Goal: Register for event/course

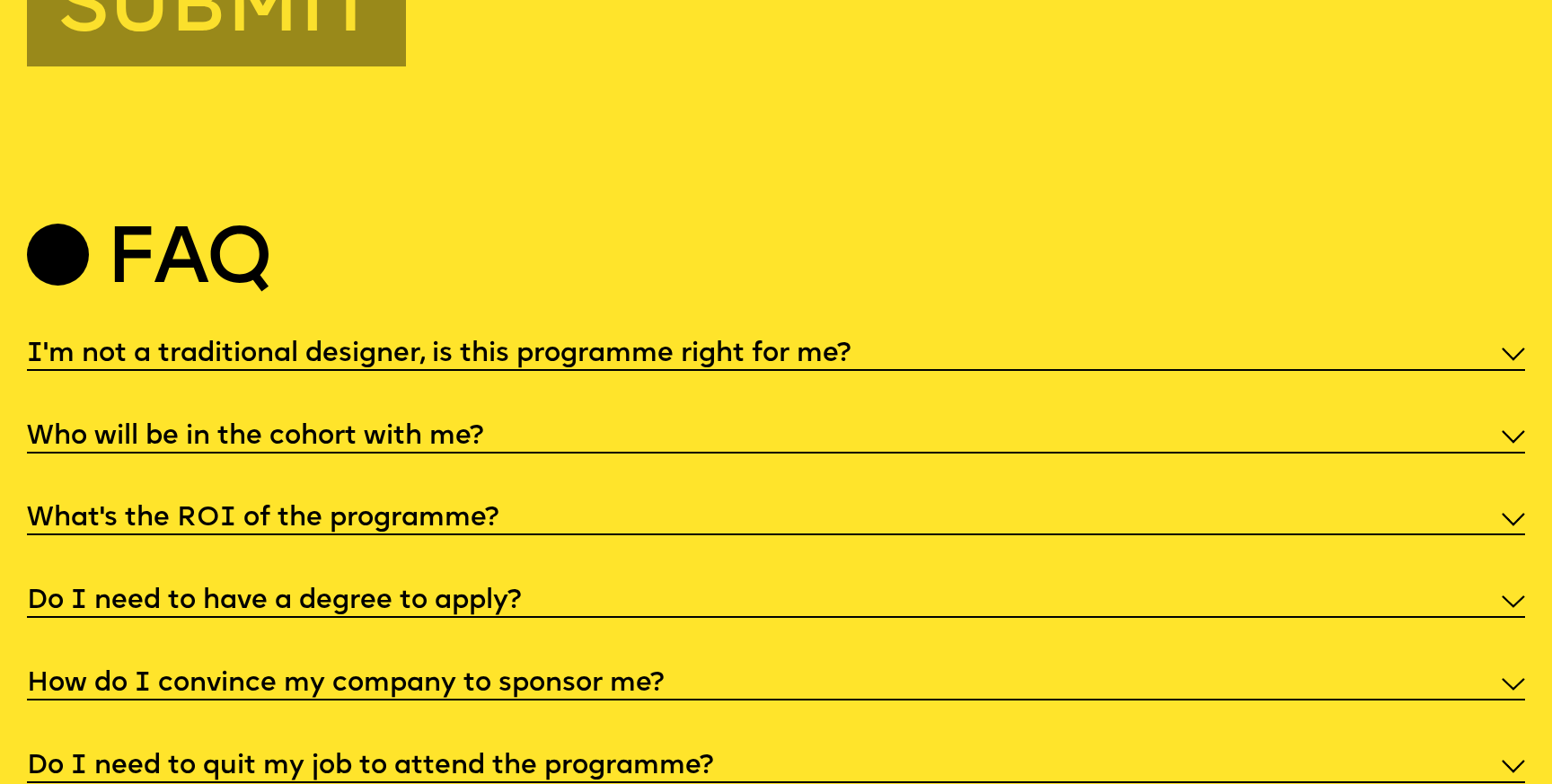
scroll to position [7892, 0]
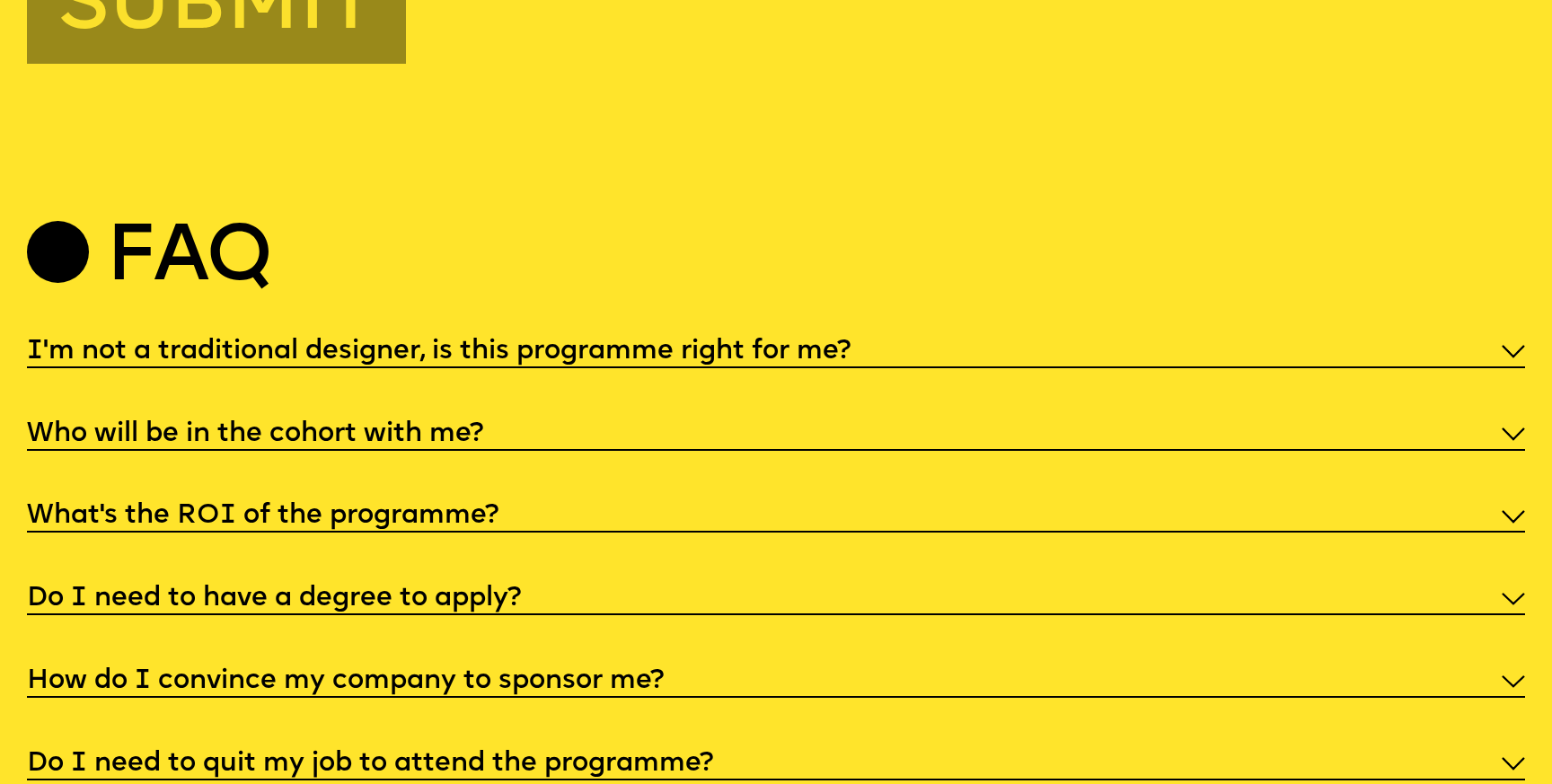
click at [849, 343] on h5 "I'm not a traditional designer, is this programme right for me?" at bounding box center [439, 352] width 823 height 18
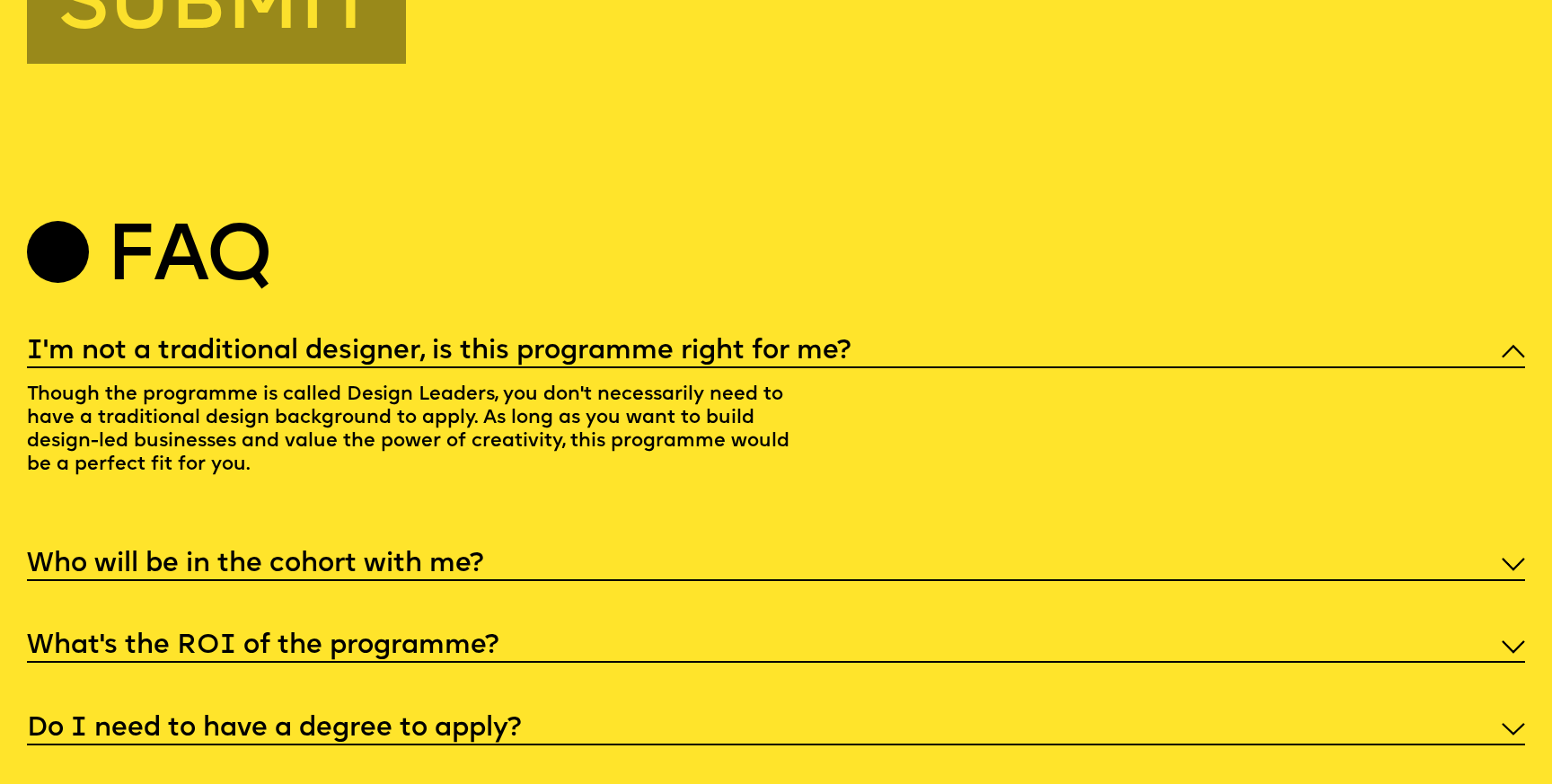
click at [849, 343] on h5 "I'm not a traditional designer, is this programme right for me?" at bounding box center [439, 352] width 823 height 18
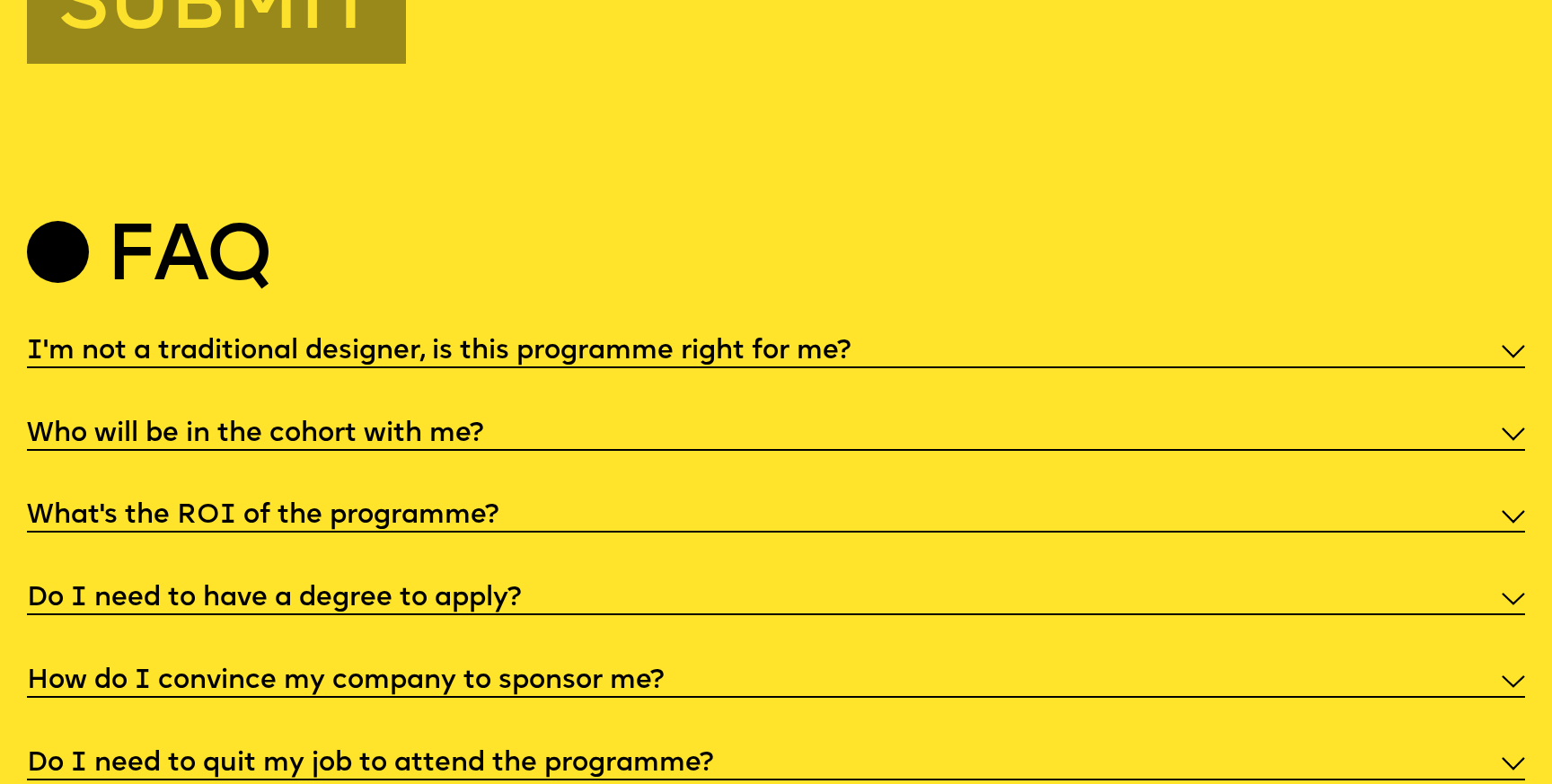
click at [653, 415] on div "Who will be in the cohort with me?" at bounding box center [776, 433] width 1497 height 36
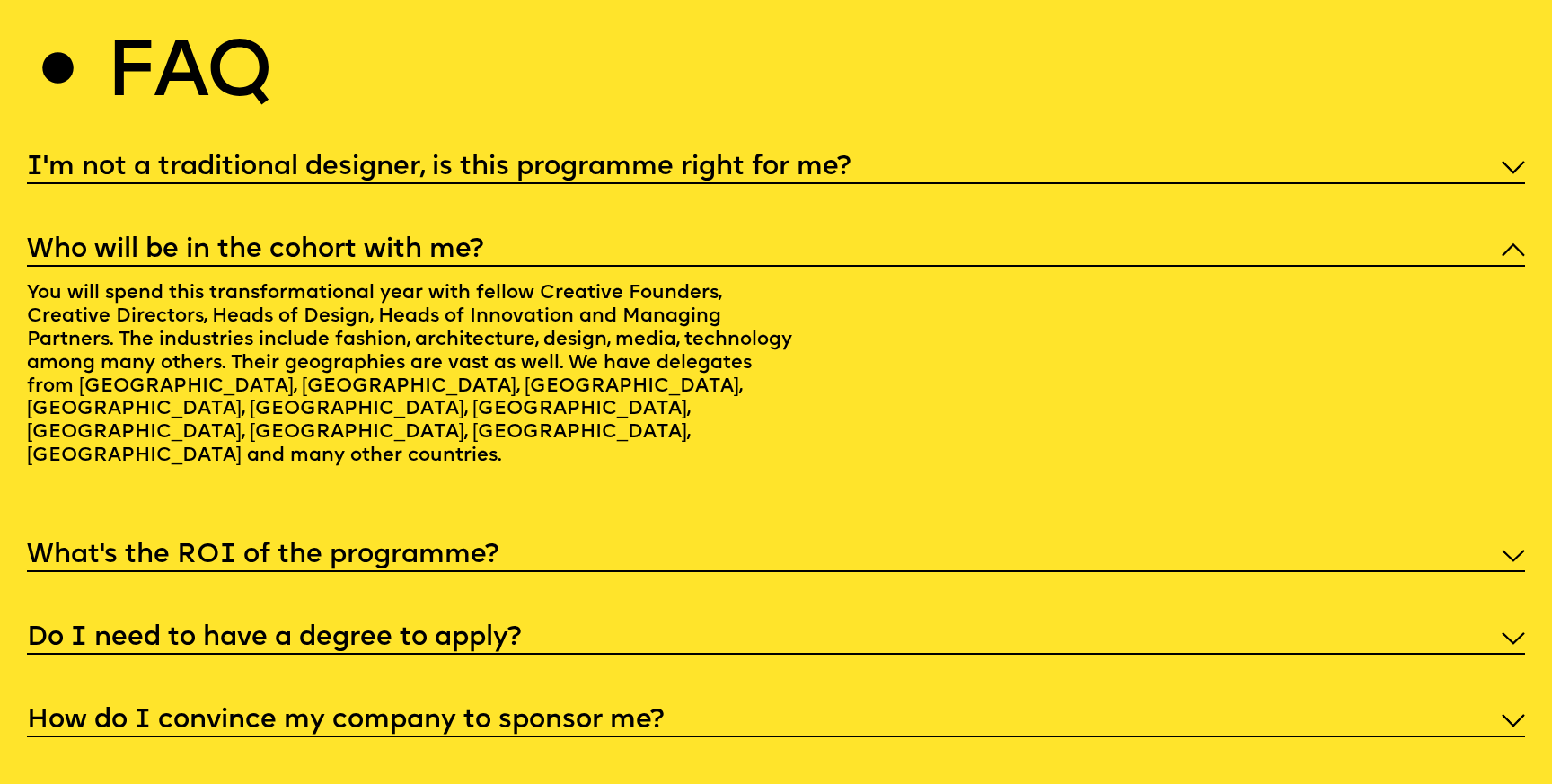
scroll to position [8082, 0]
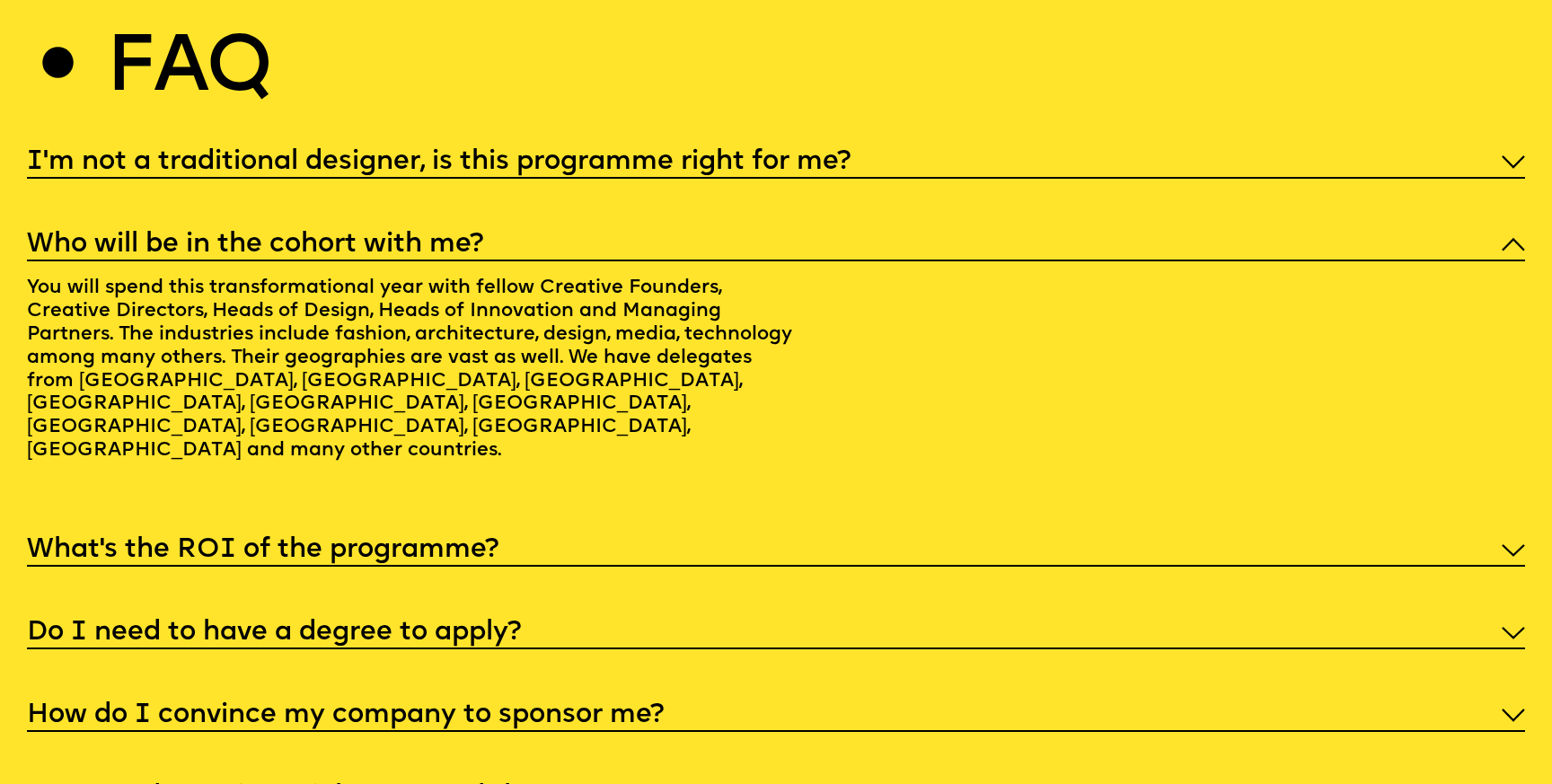
click at [602, 531] on div "What’s the ROI of the programme?" at bounding box center [776, 549] width 1497 height 36
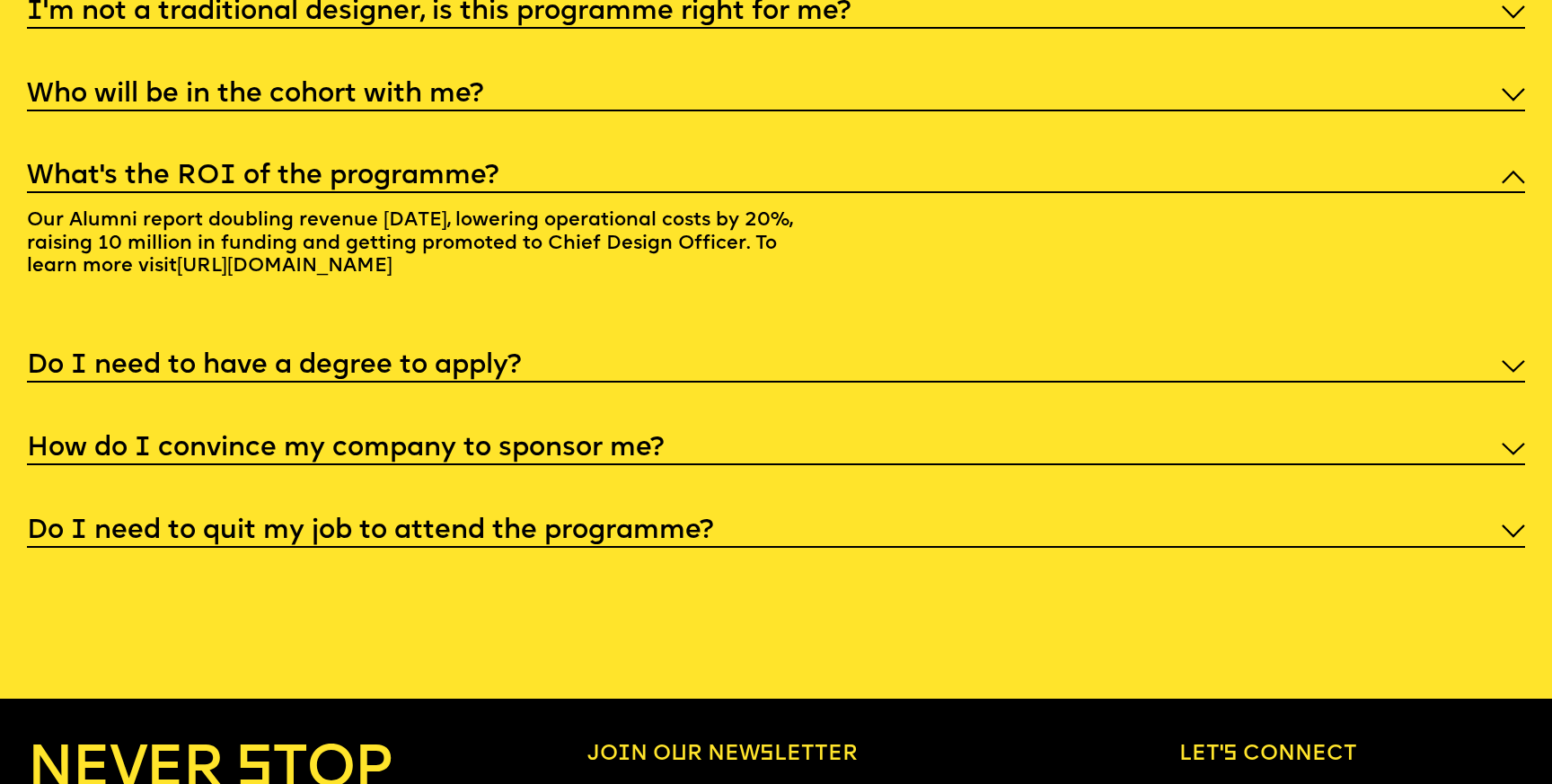
scroll to position [8232, 0]
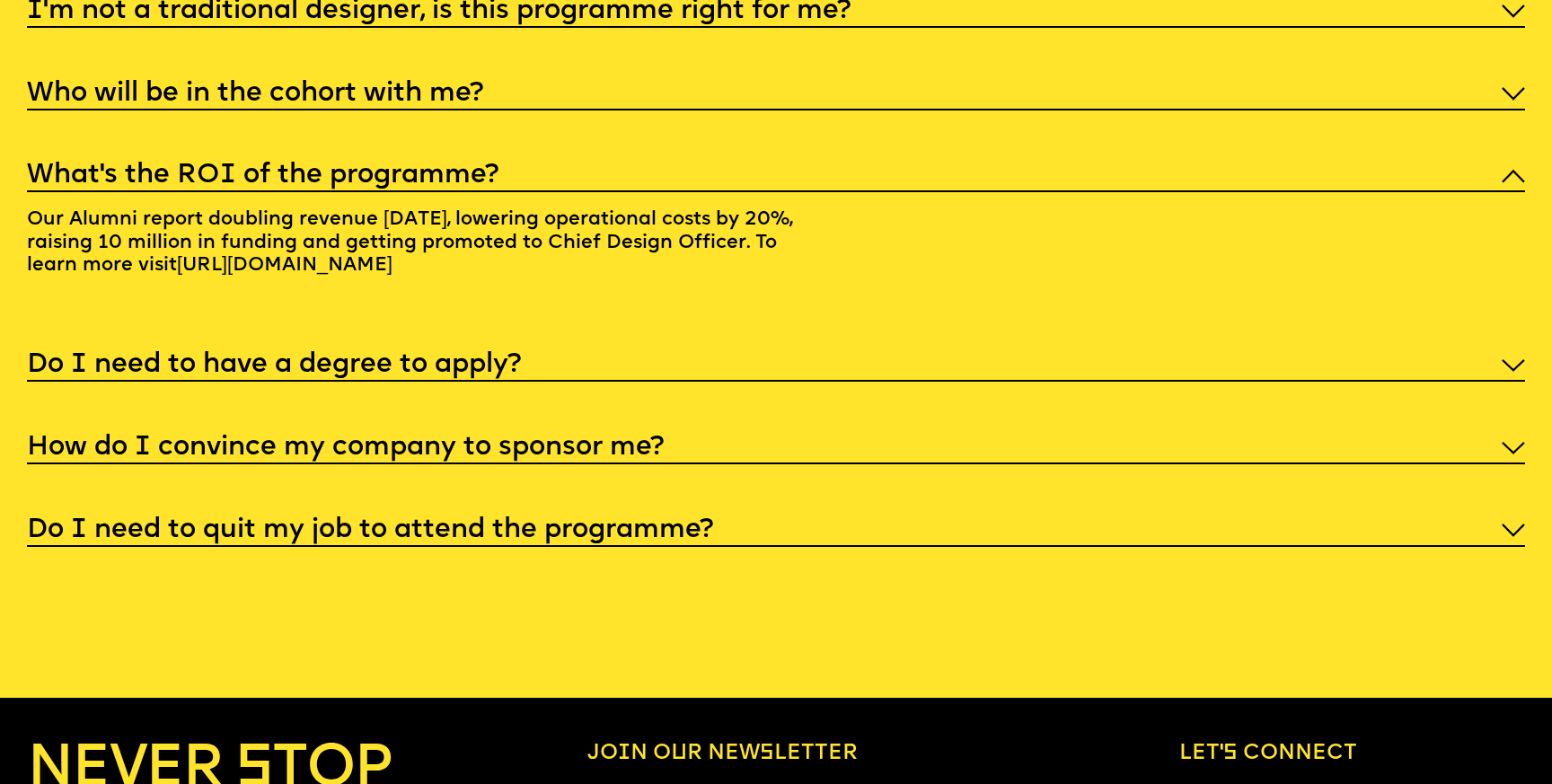
click at [572, 354] on div "Do I need to have a degree to apply?" at bounding box center [776, 363] width 1497 height 36
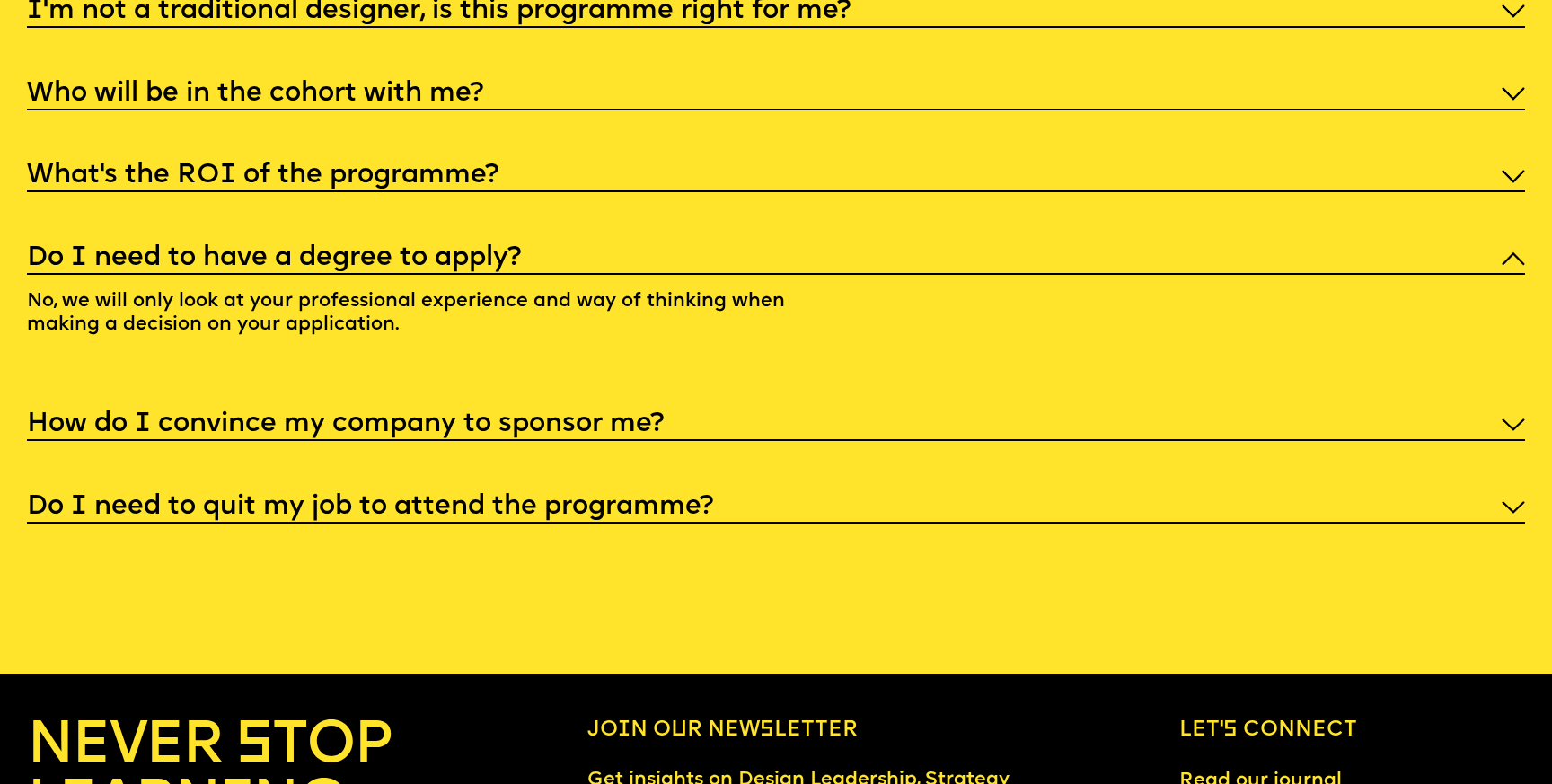
click at [551, 416] on h5 "How do I convince my company to sponsor me?" at bounding box center [345, 425] width 637 height 18
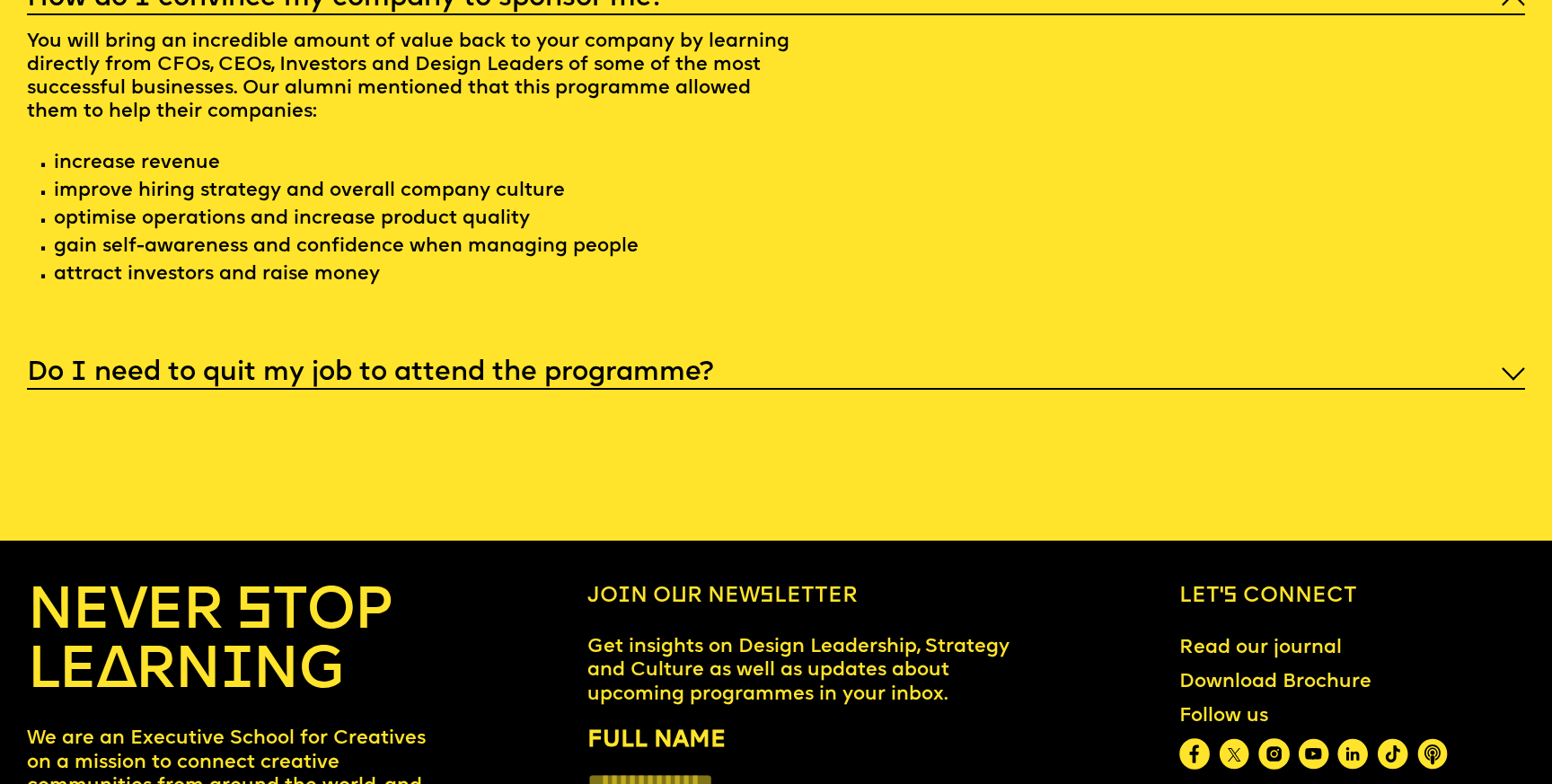
scroll to position [8577, 0]
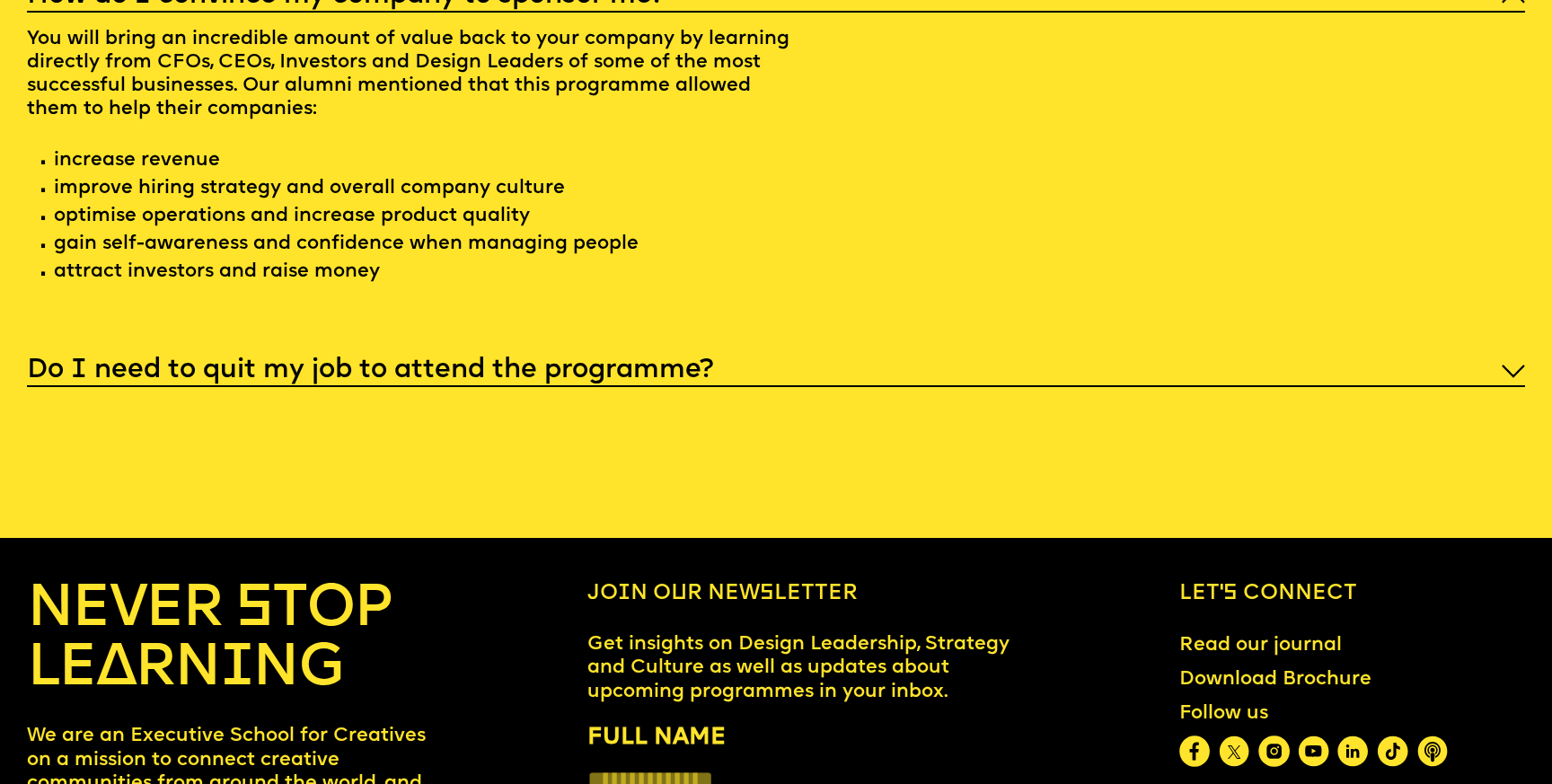
click at [592, 362] on h5 "Do I need to quit my job to attend the programme?" at bounding box center [370, 371] width 686 height 18
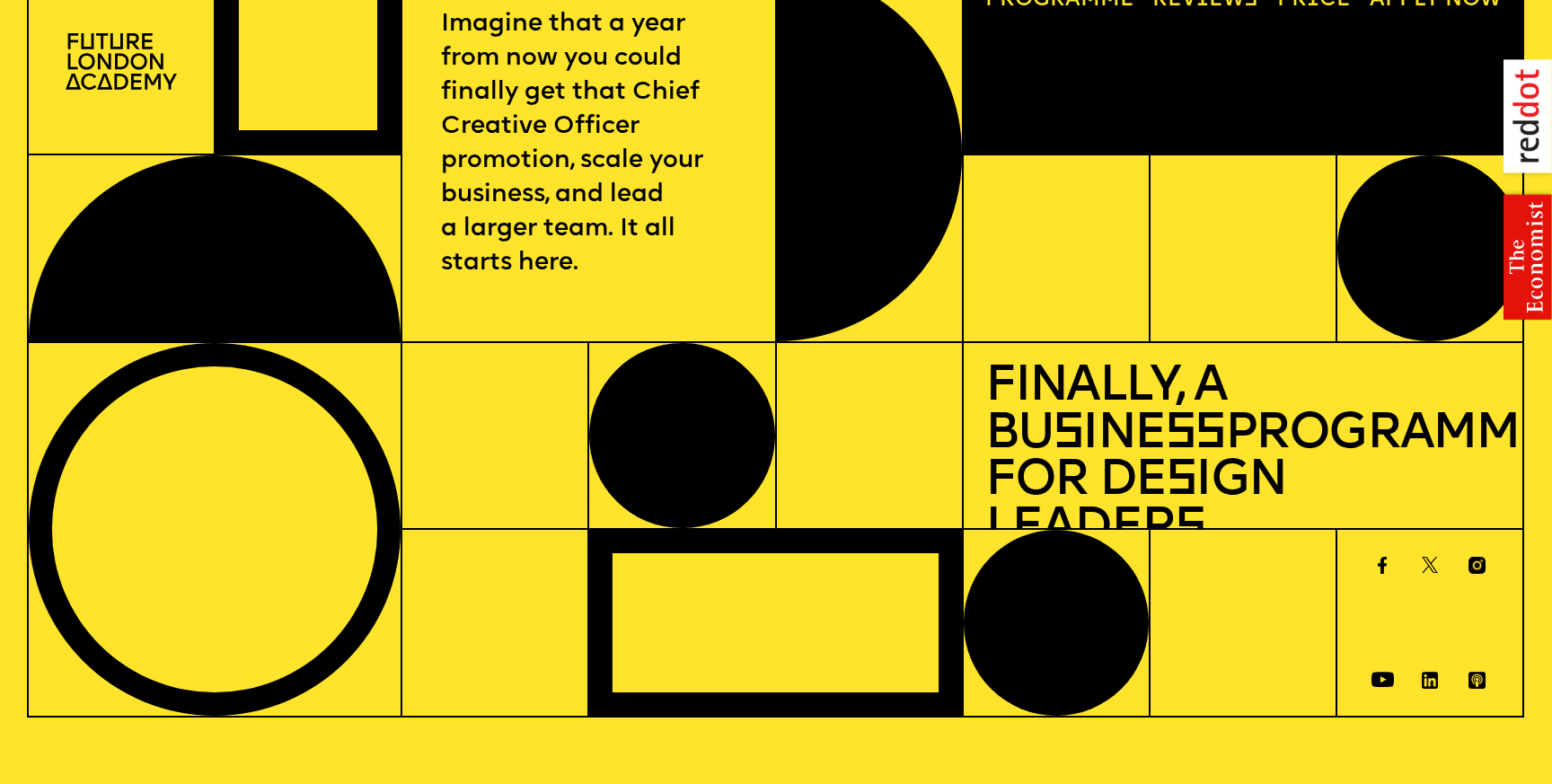
scroll to position [0, 0]
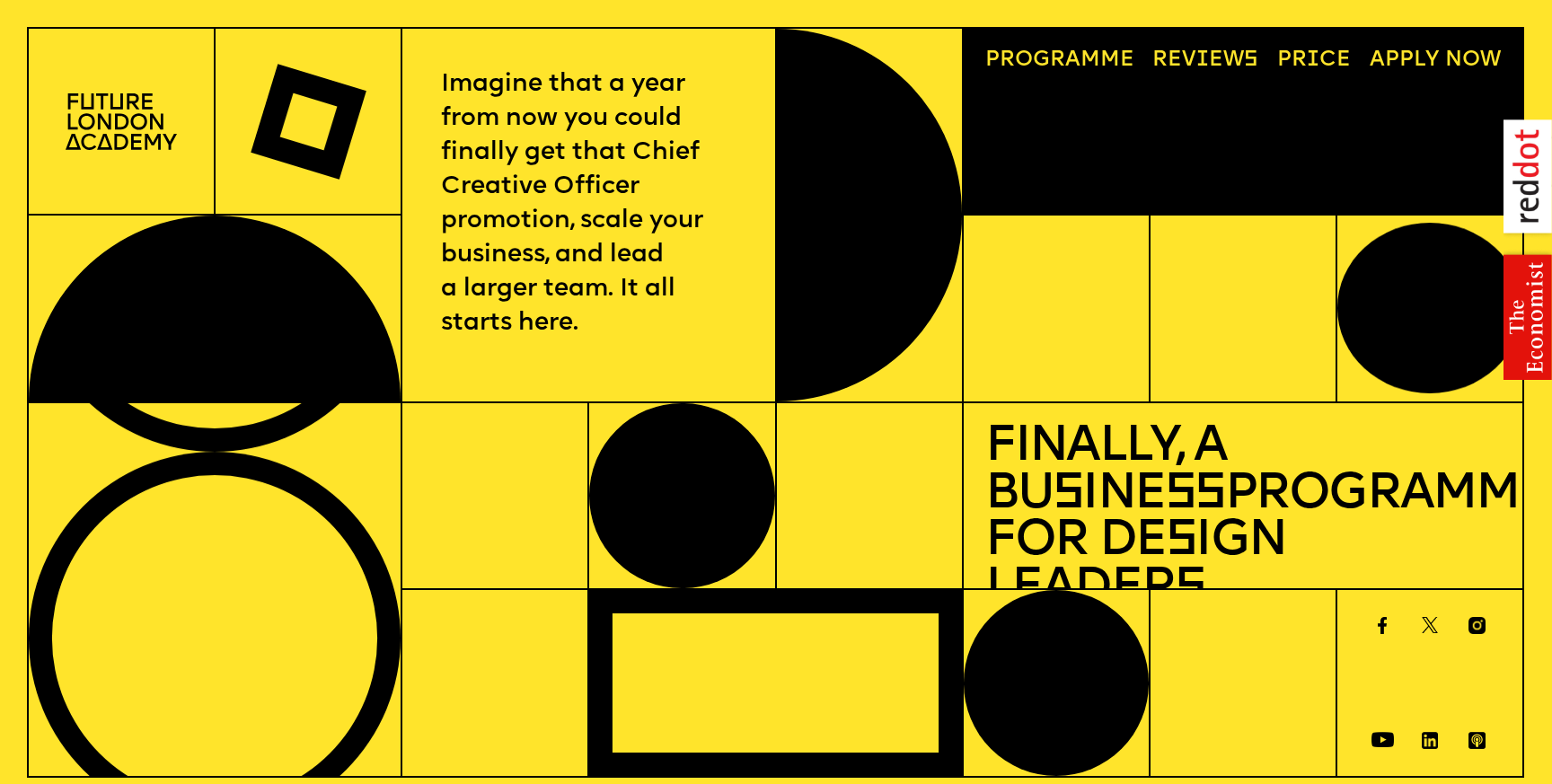
click at [1079, 59] on link "Progr a mme" at bounding box center [1060, 60] width 171 height 43
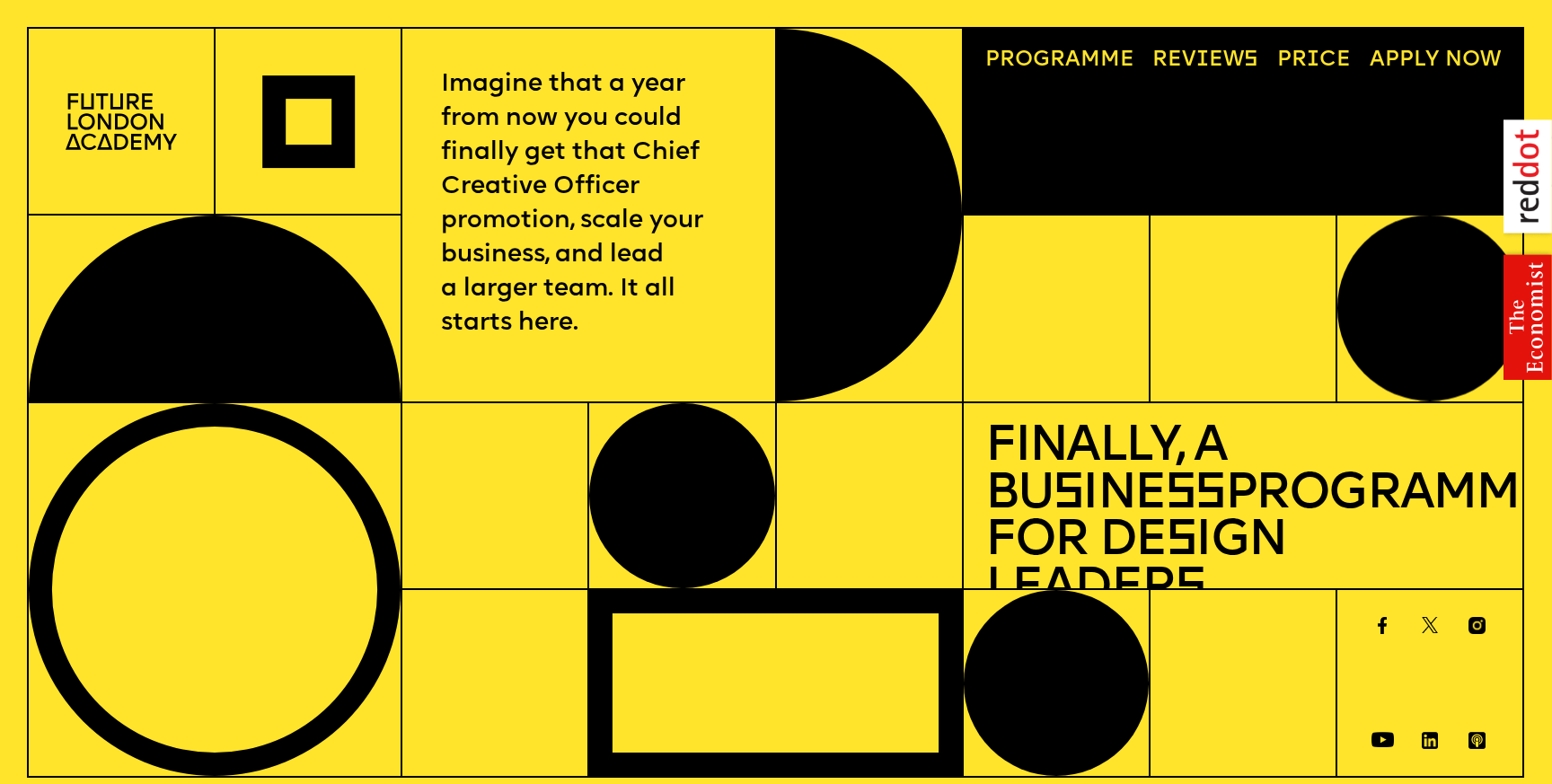
click at [124, 116] on img at bounding box center [121, 122] width 112 height 56
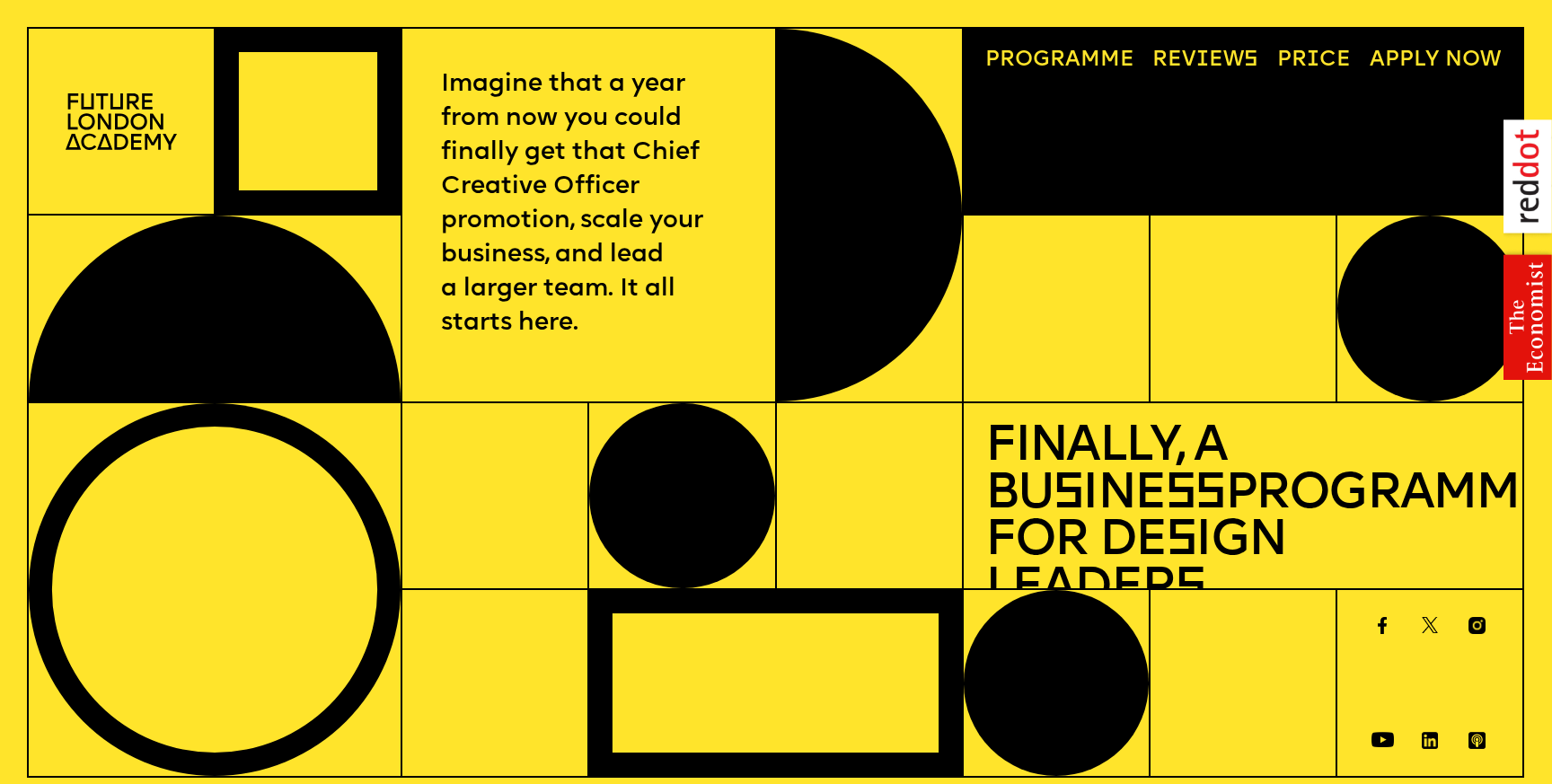
click at [1336, 59] on link "Price" at bounding box center [1314, 60] width 95 height 43
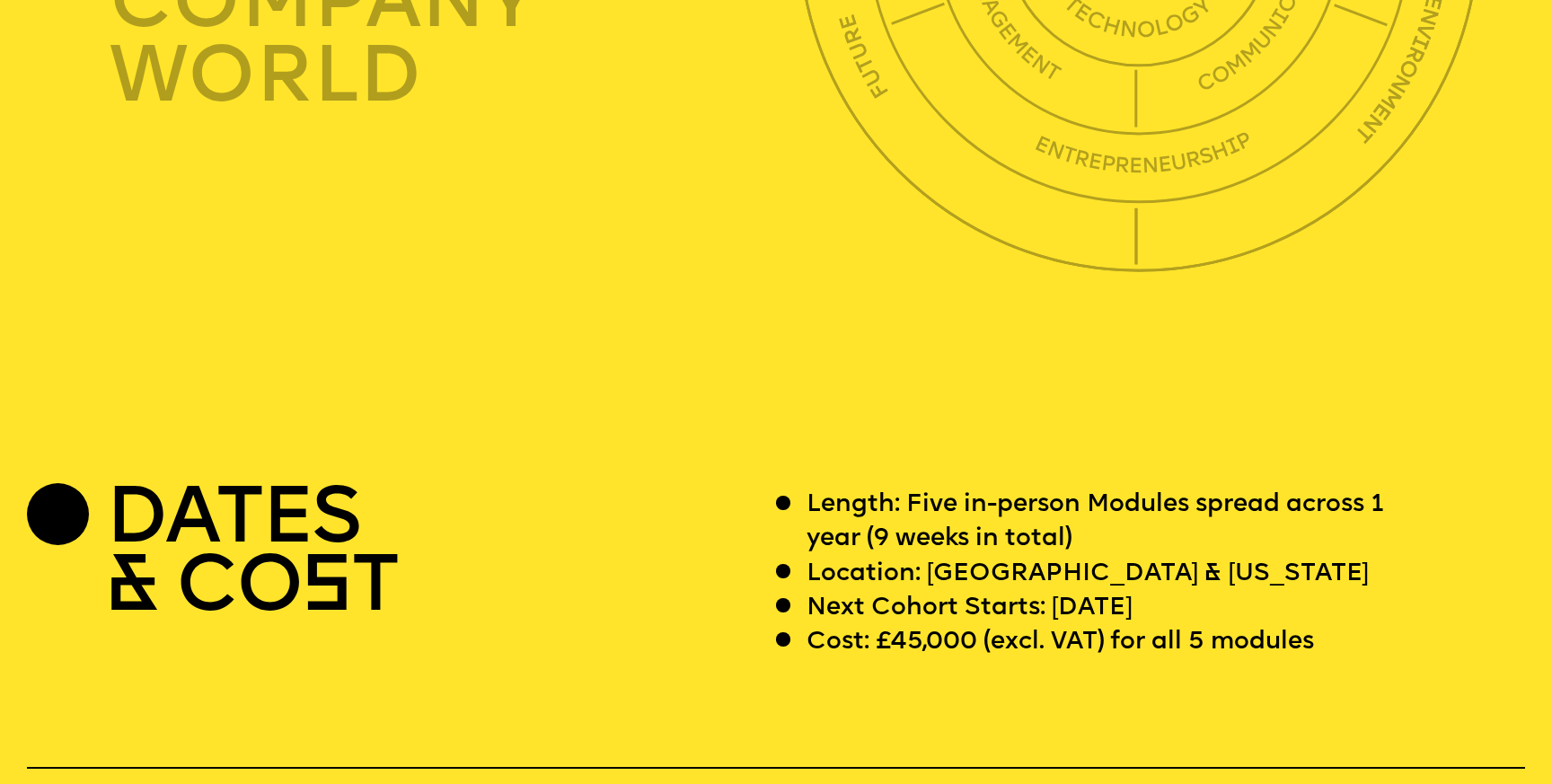
scroll to position [5970, 0]
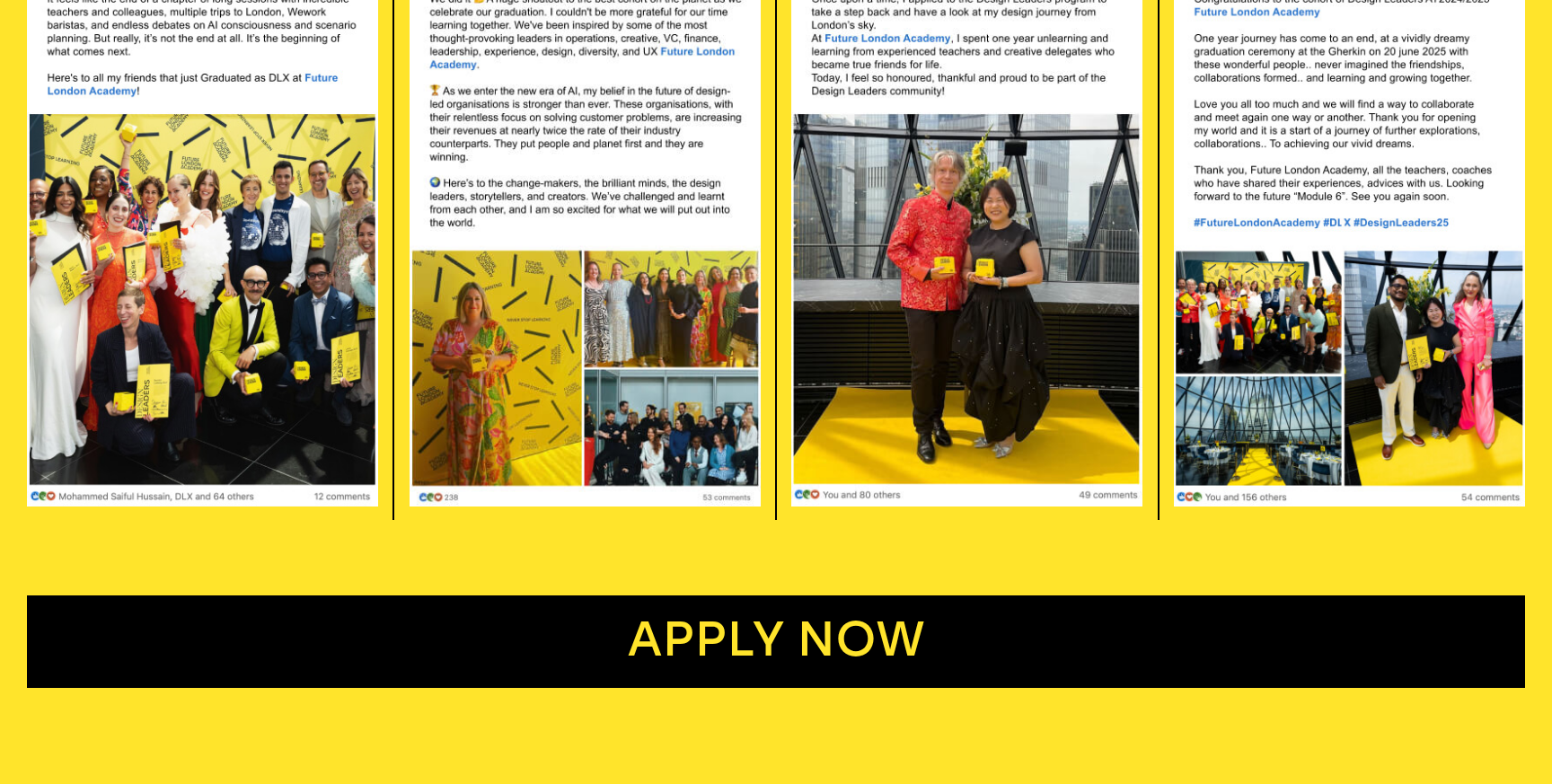
click at [784, 628] on link "Apply now" at bounding box center [776, 641] width 1497 height 93
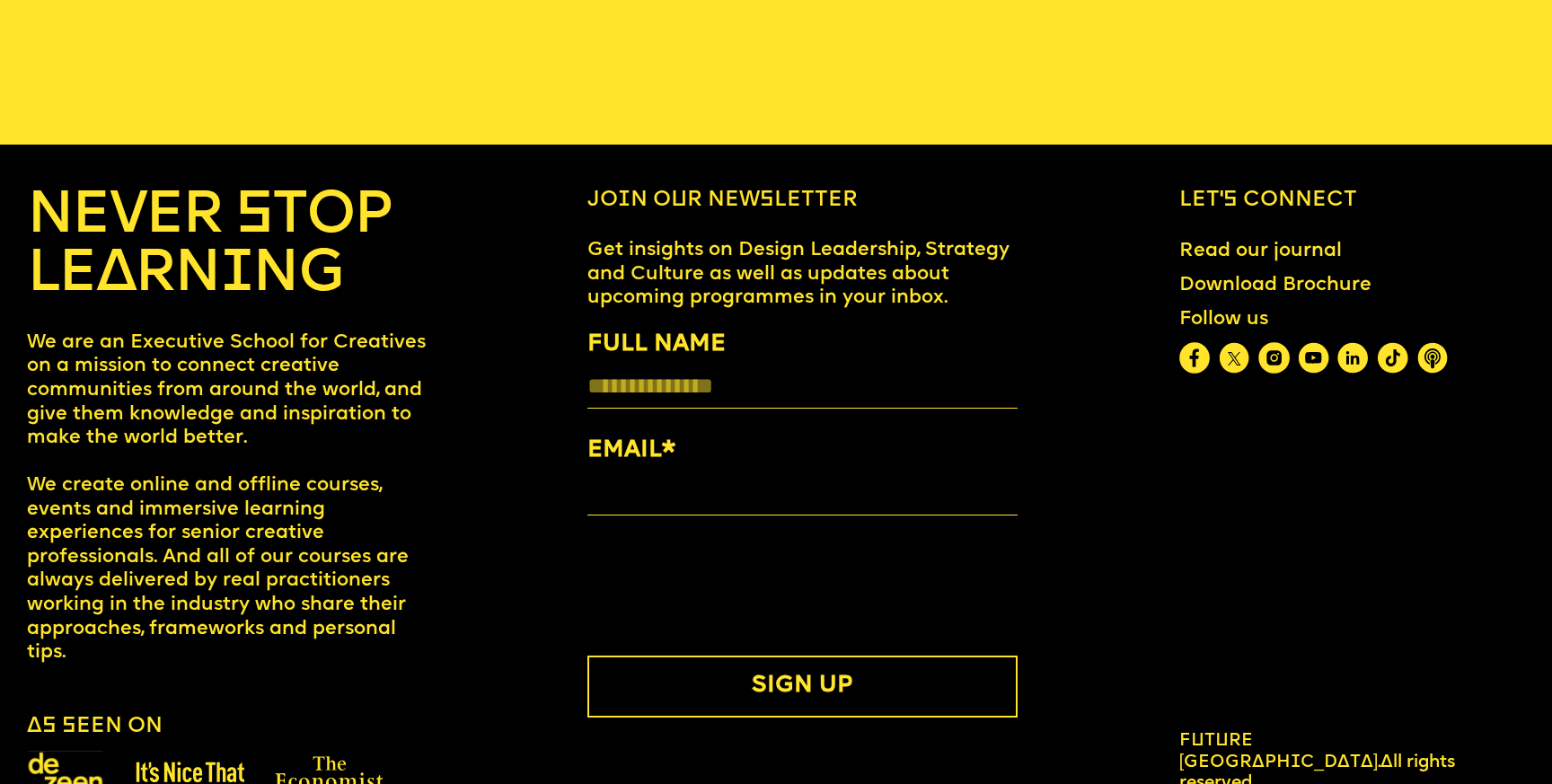
scroll to position [8782, 0]
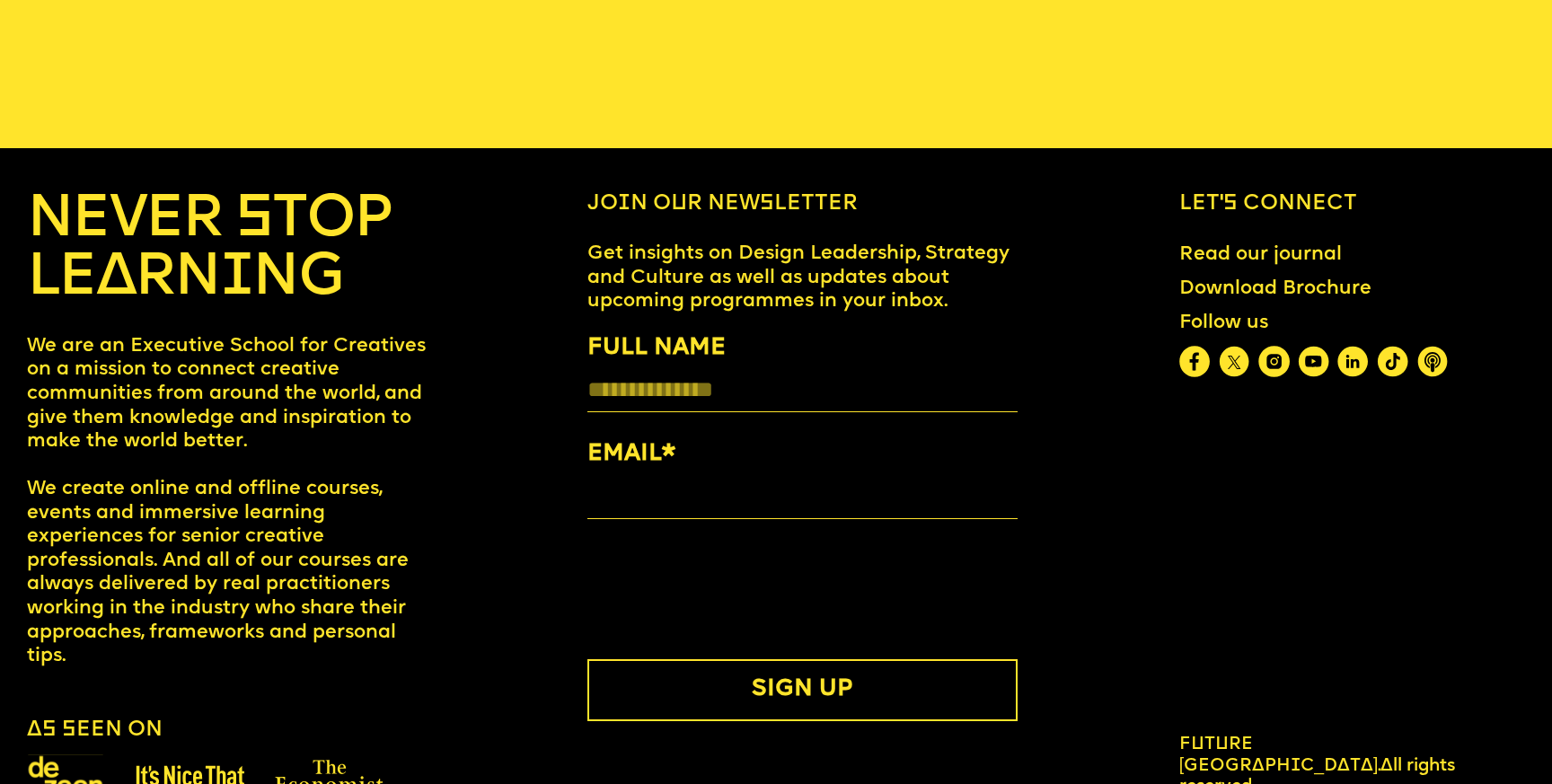
click at [1278, 269] on link "Download Brochure" at bounding box center [1275, 289] width 214 height 45
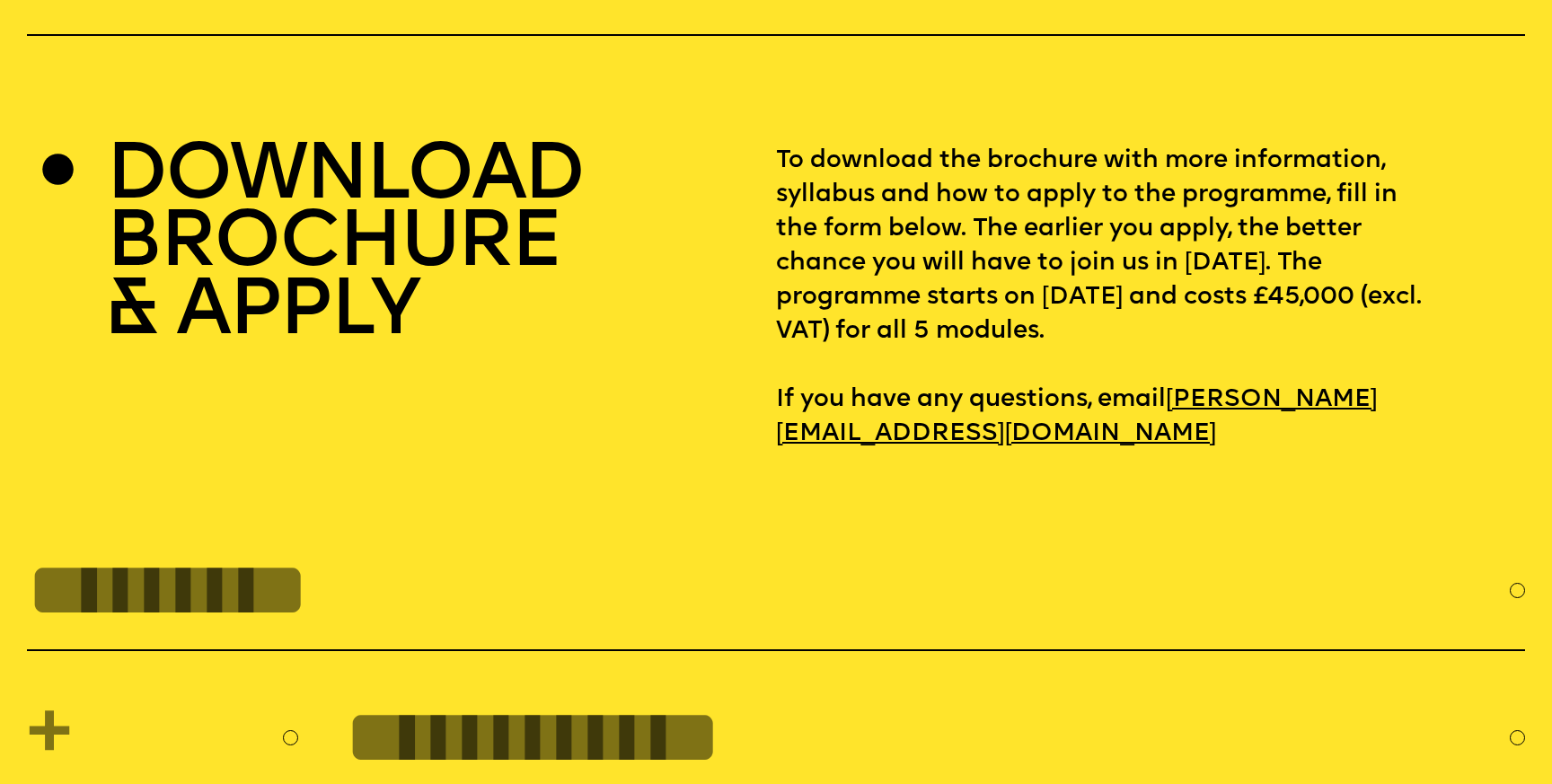
scroll to position [6704, 0]
click at [324, 204] on h2 "DOWNLOAD BROCHURE & APPLY" at bounding box center [344, 246] width 477 height 203
click at [389, 193] on h2 "DOWNLOAD BROCHURE & APPLY" at bounding box center [344, 246] width 477 height 203
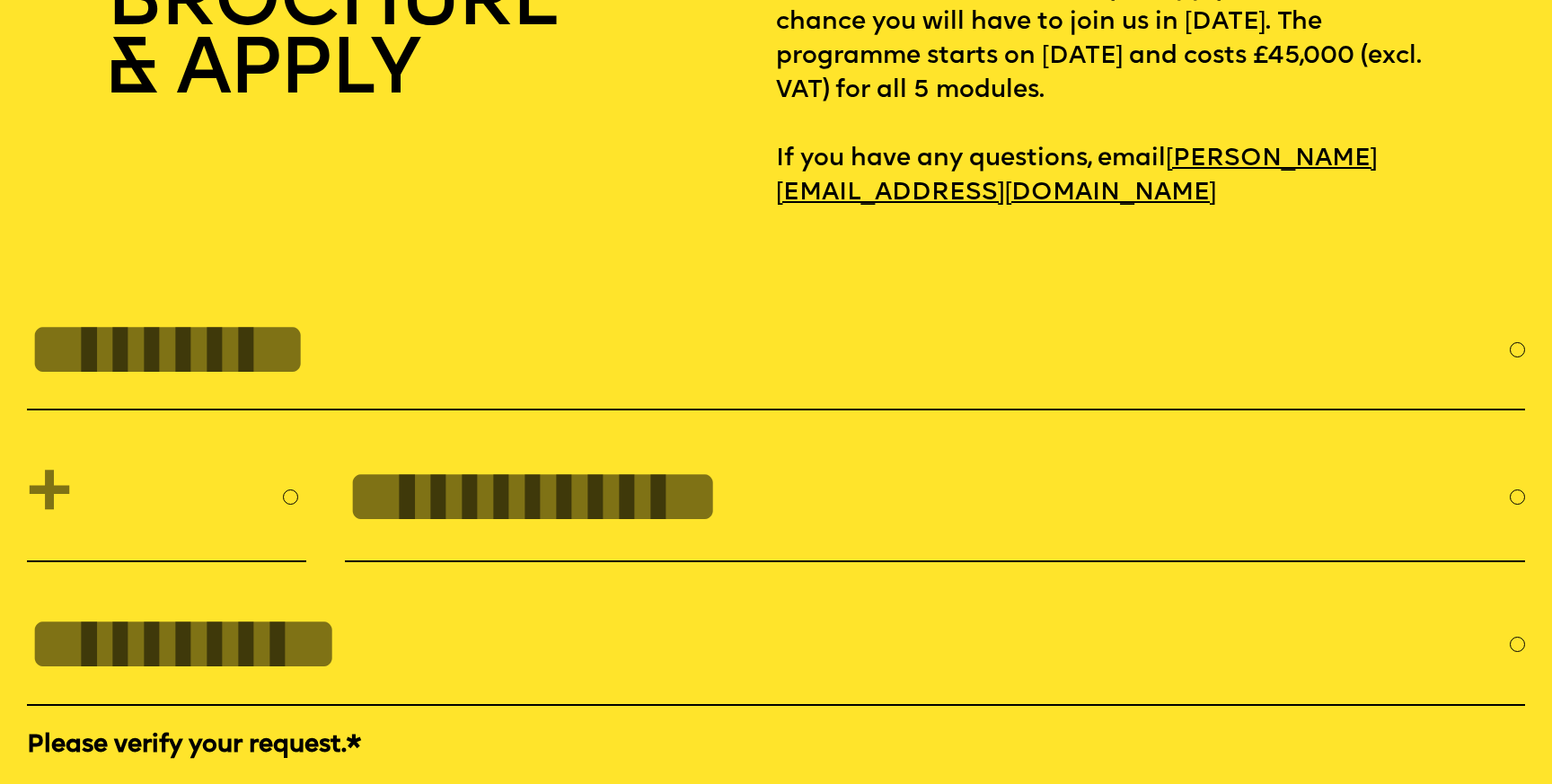
scroll to position [6982, 0]
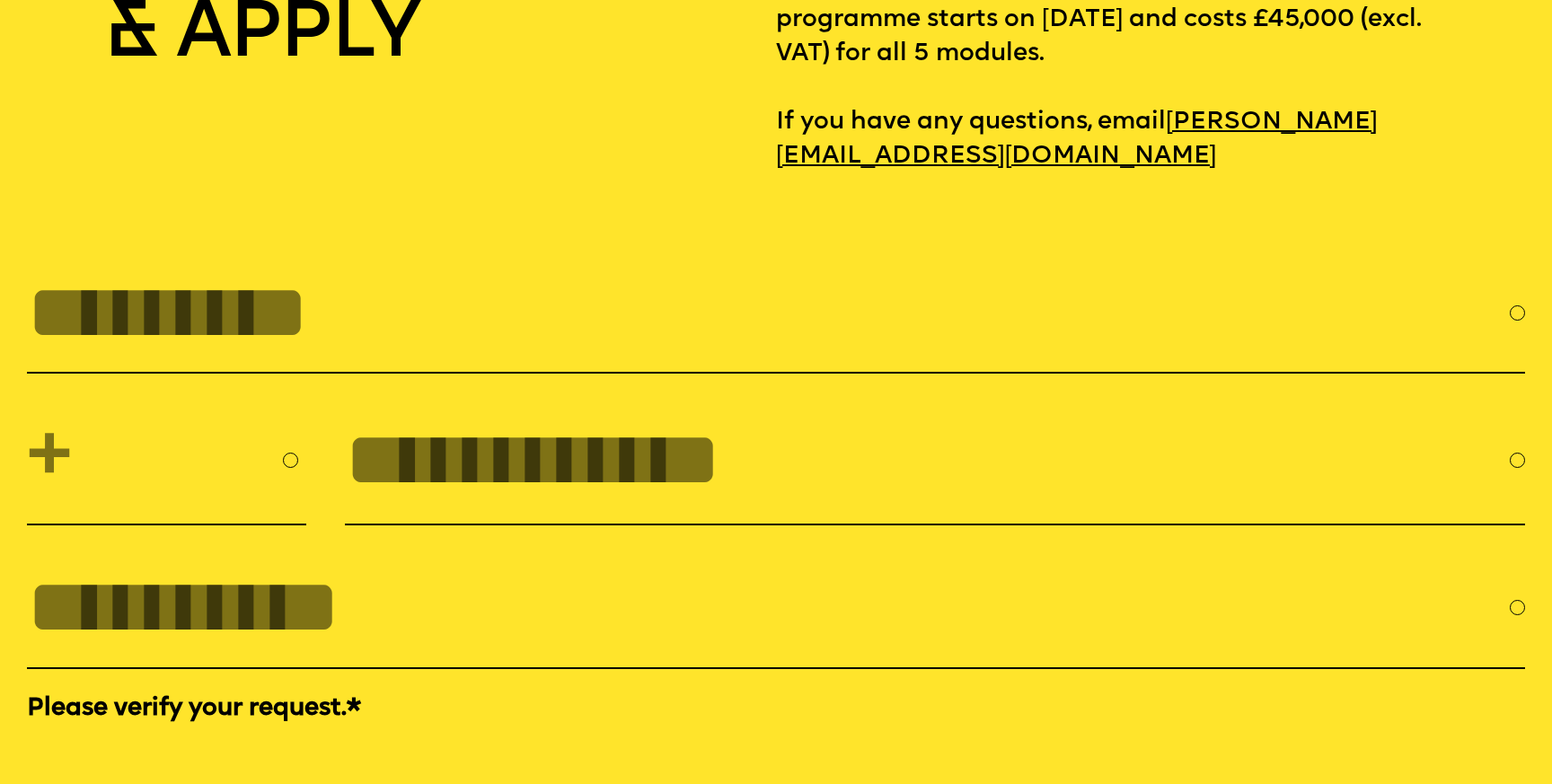
click at [412, 269] on input "FULL NAME" at bounding box center [769, 313] width 1483 height 87
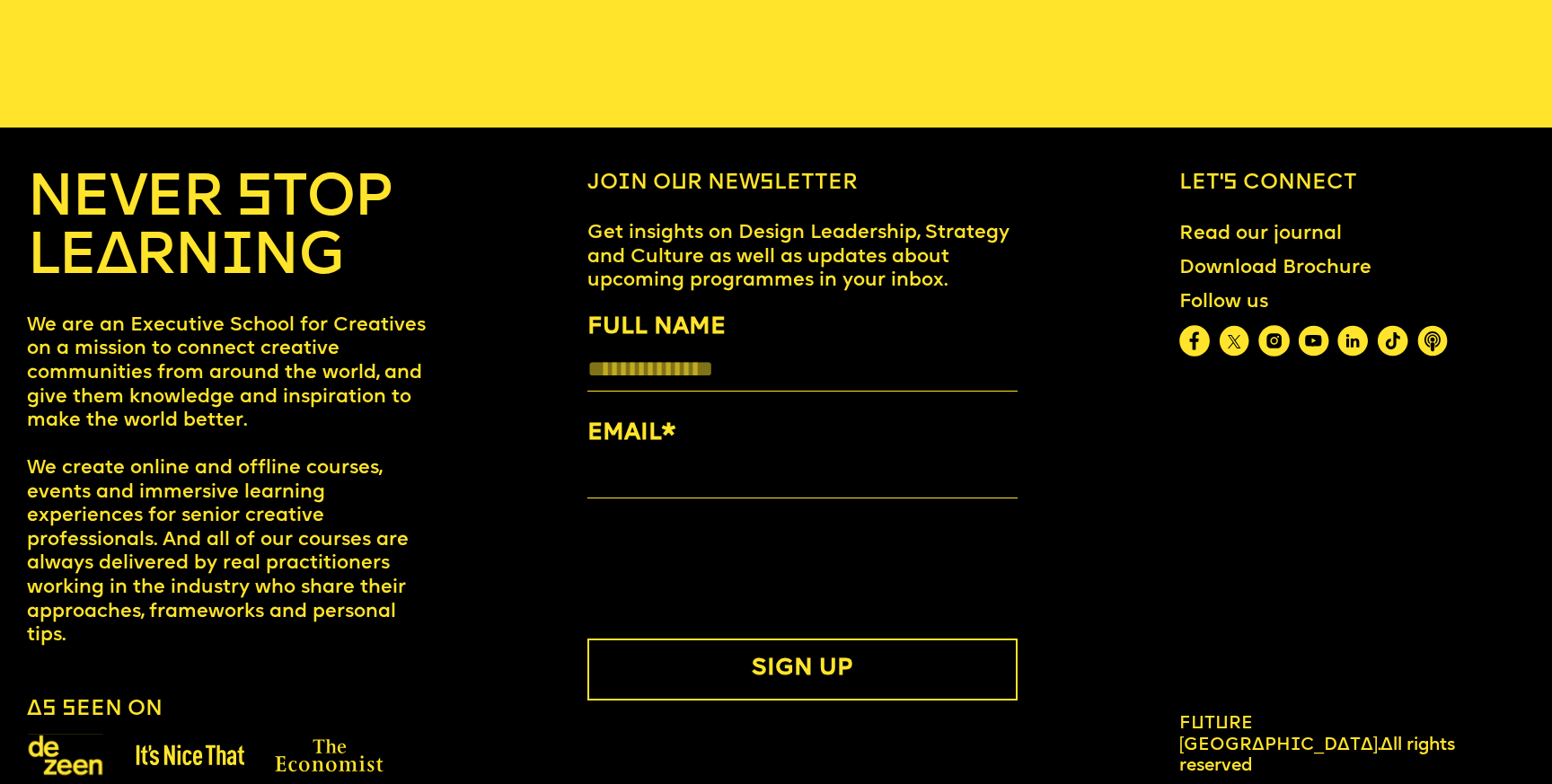
scroll to position [8822, 0]
